Goal: Find specific page/section

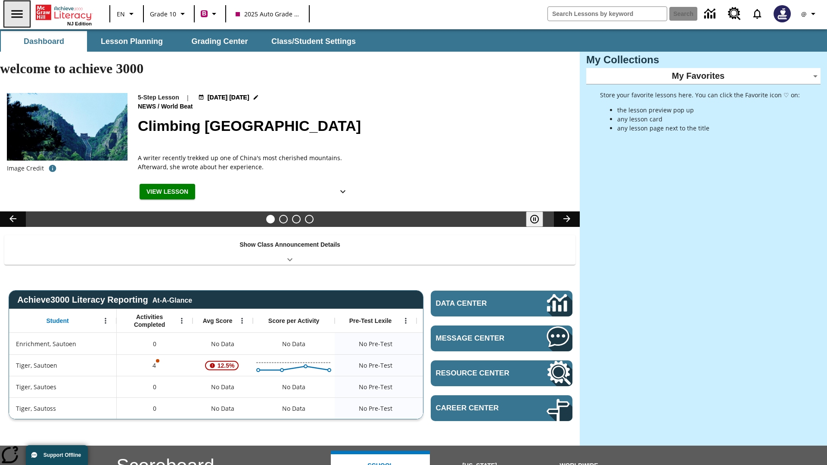
click at [16, 14] on icon "Open side menu" at bounding box center [16, 14] width 11 height 8
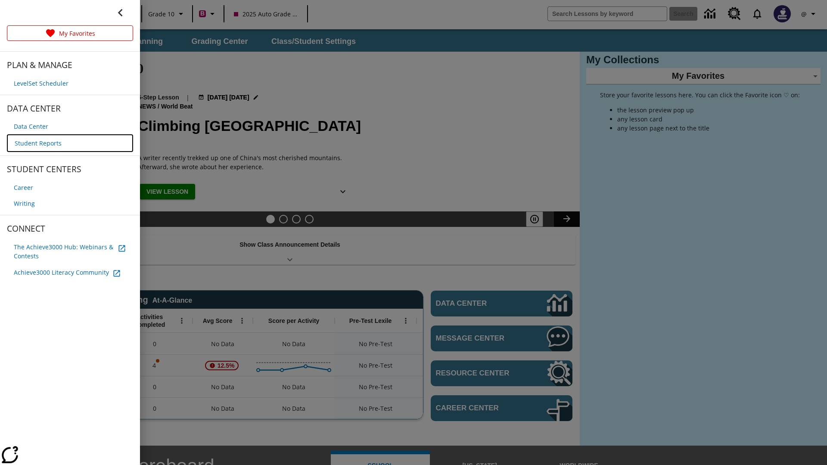
click at [37, 142] on span "Student Reports" at bounding box center [38, 143] width 47 height 9
